Goal: Task Accomplishment & Management: Manage account settings

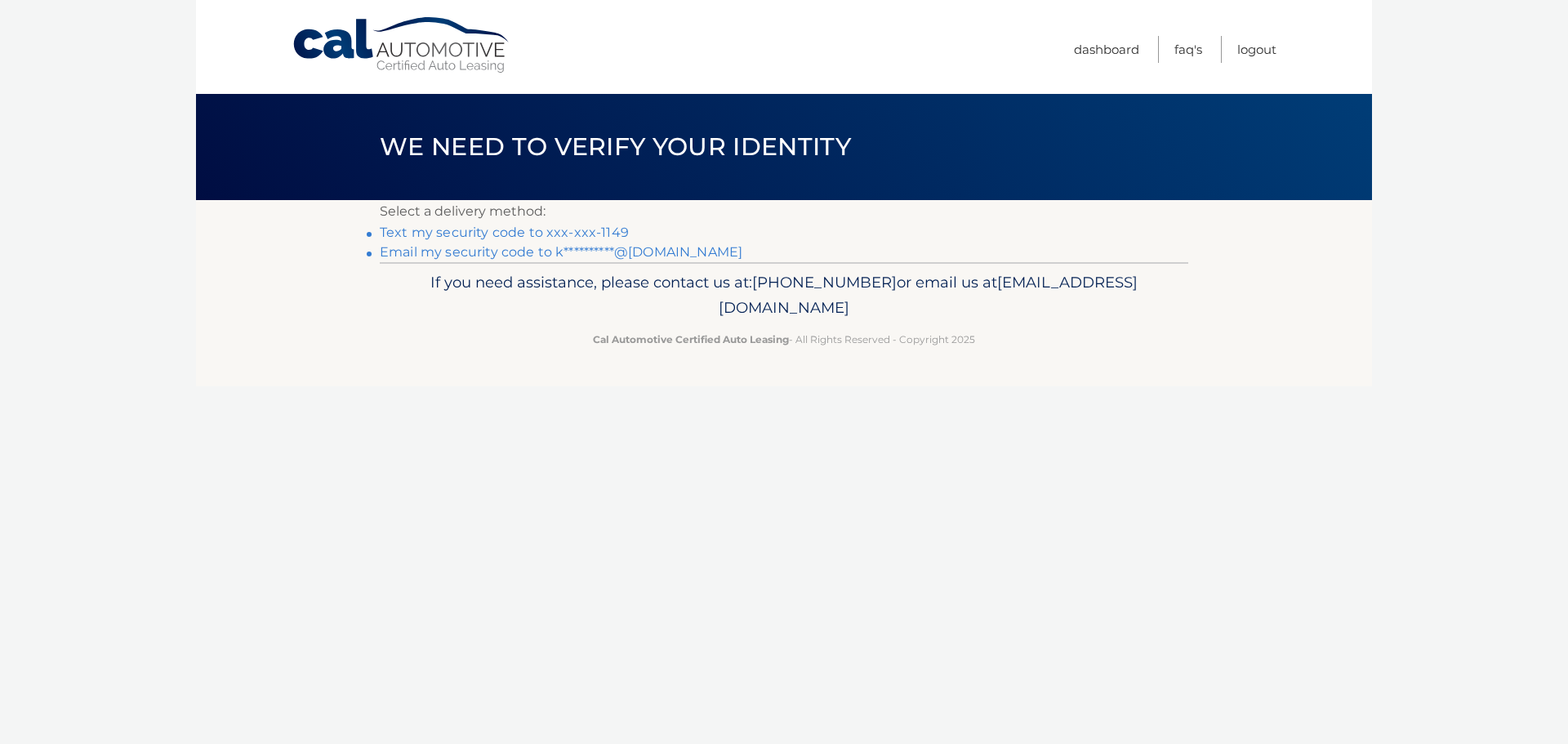
click at [600, 234] on link "Text my security code to xxx-xxx-1149" at bounding box center [504, 232] width 249 height 15
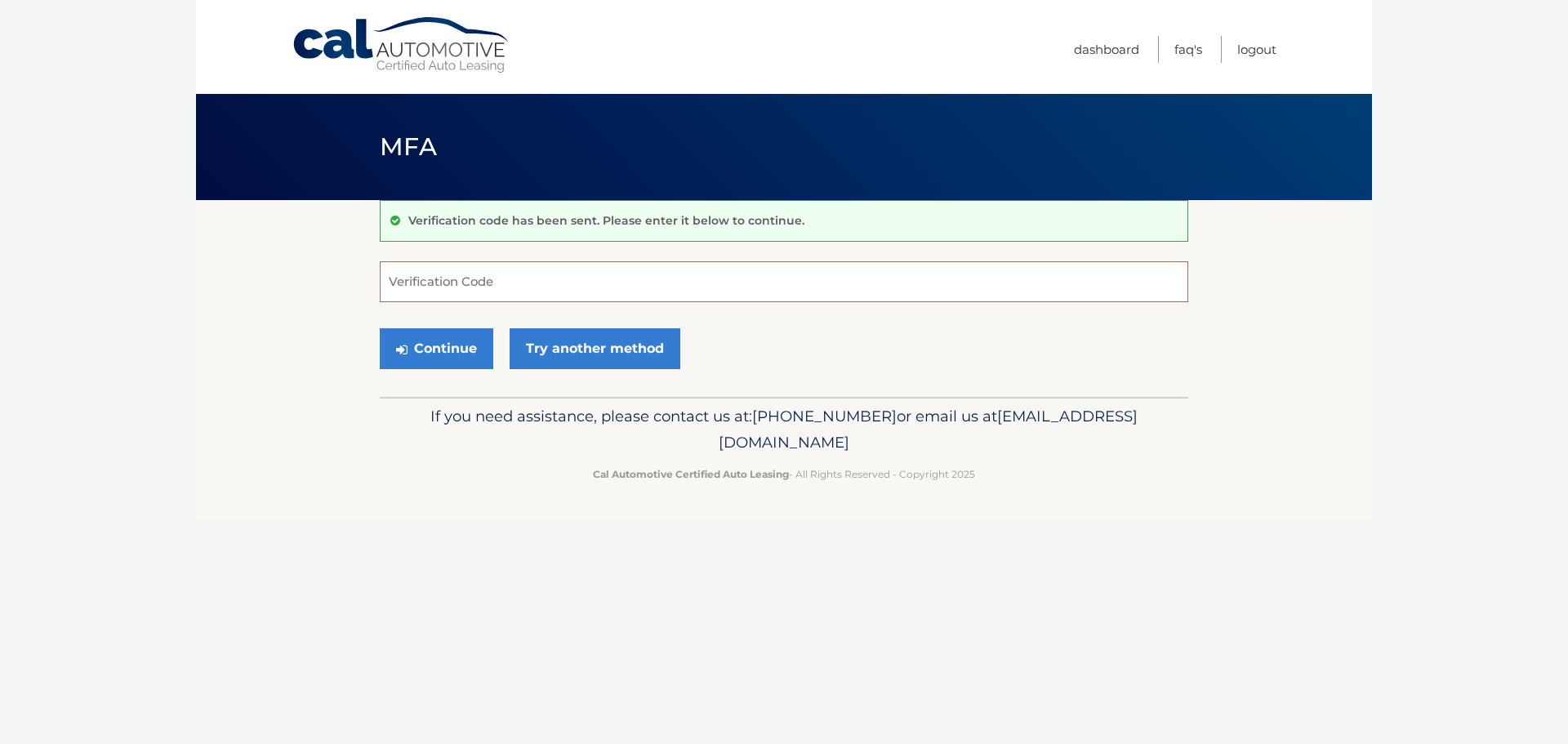
click at [535, 284] on input "Verification Code" at bounding box center [784, 282] width 808 height 41
type input "856462"
click at [380, 328] on button "Continue" at bounding box center [436, 349] width 113 height 41
